Goal: Navigation & Orientation: Find specific page/section

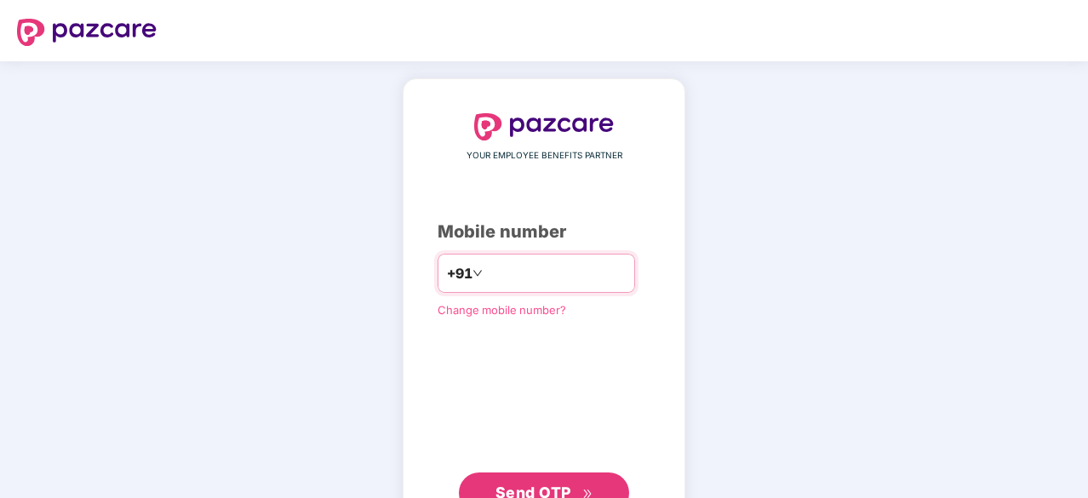
click at [531, 270] on input "number" at bounding box center [556, 273] width 140 height 27
type input "**********"
click at [544, 482] on span "Send OTP" at bounding box center [533, 491] width 76 height 18
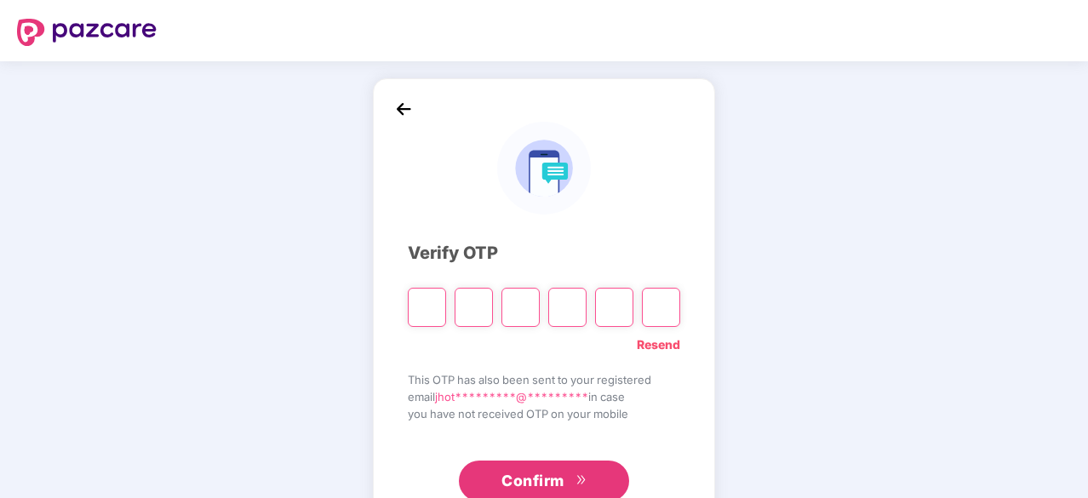
type input "*"
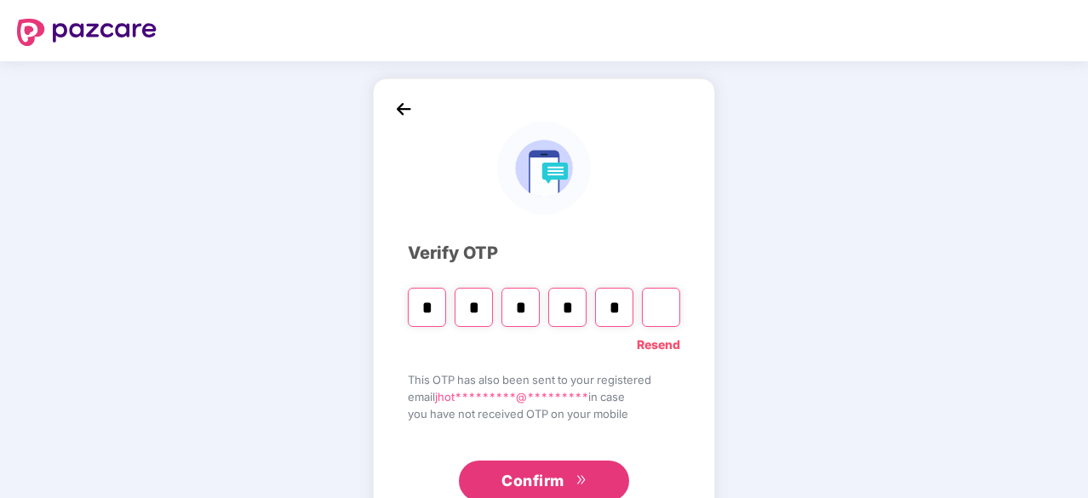
type input "*"
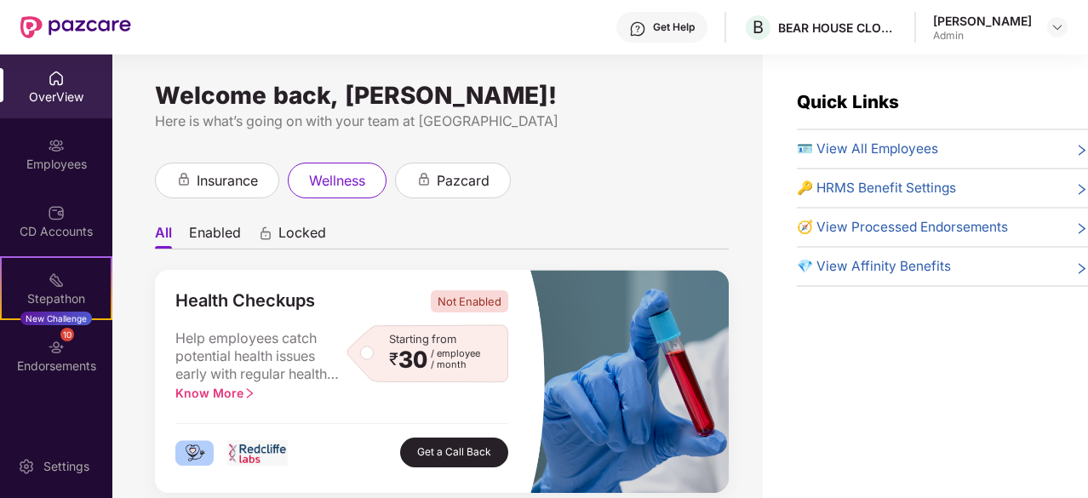
click at [1013, 28] on div "[PERSON_NAME]" at bounding box center [982, 21] width 99 height 16
click at [1043, 21] on div "Puja Jhoti Admin" at bounding box center [1000, 28] width 134 height 30
click at [1059, 21] on img at bounding box center [1057, 27] width 14 height 14
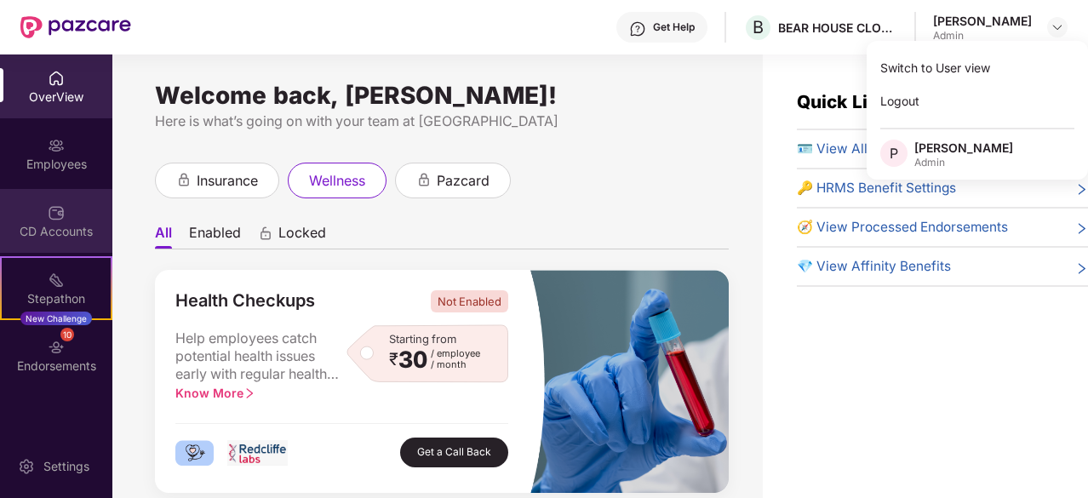
click at [72, 214] on div "CD Accounts" at bounding box center [56, 221] width 112 height 64
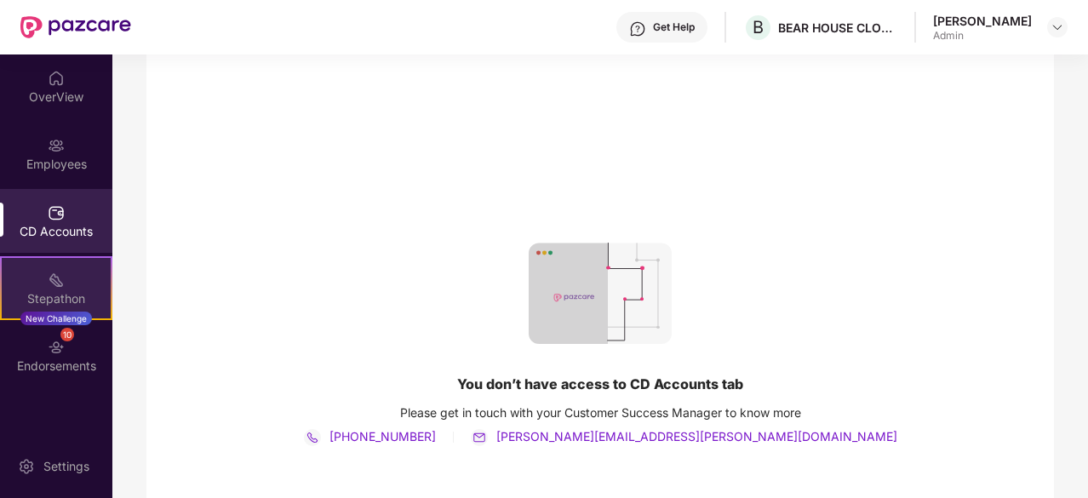
scroll to position [109, 0]
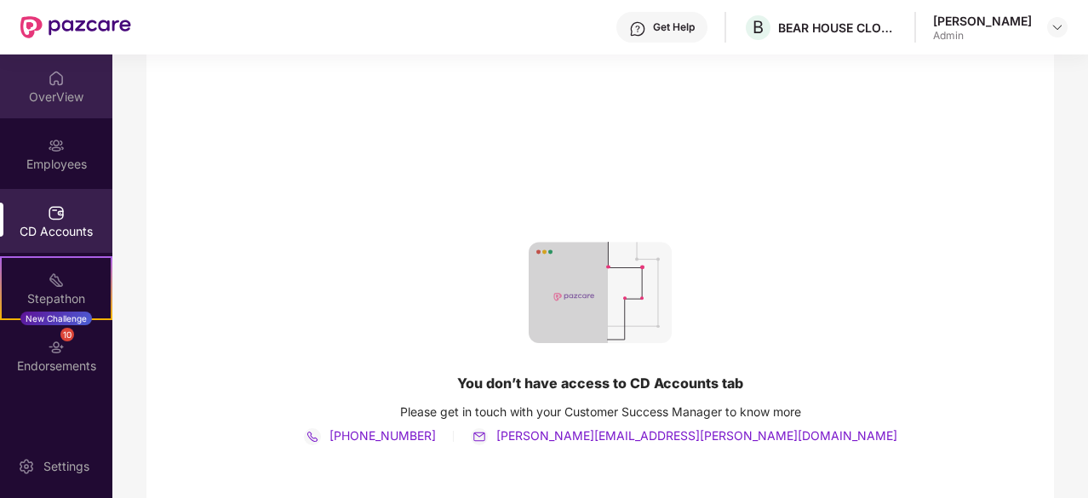
click at [71, 106] on div "OverView" at bounding box center [56, 86] width 112 height 64
